Goal: Transaction & Acquisition: Book appointment/travel/reservation

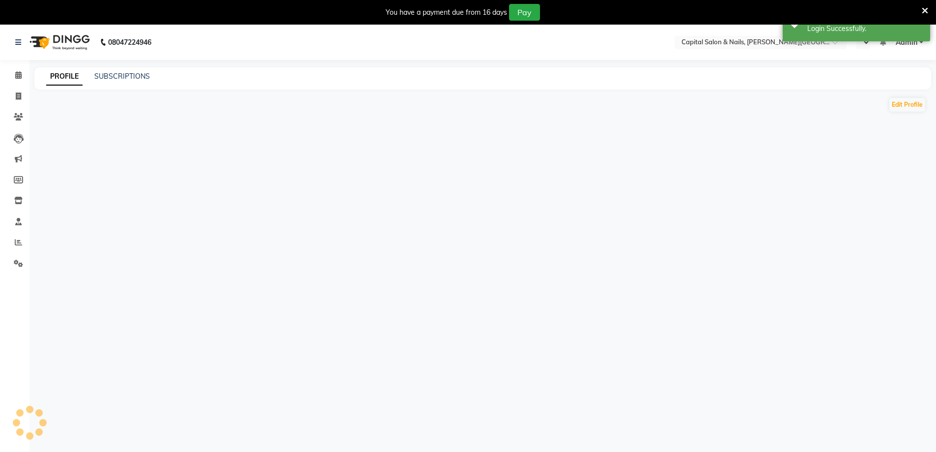
select select "en"
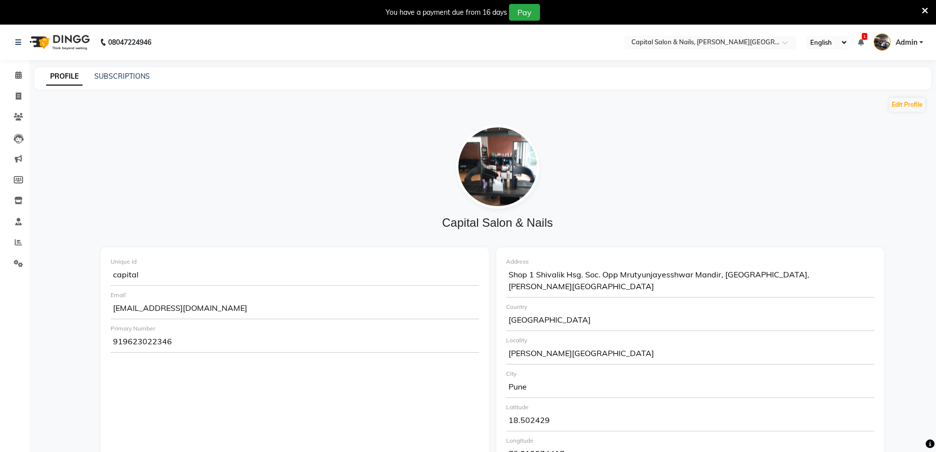
click at [925, 9] on icon at bounding box center [925, 10] width 6 height 9
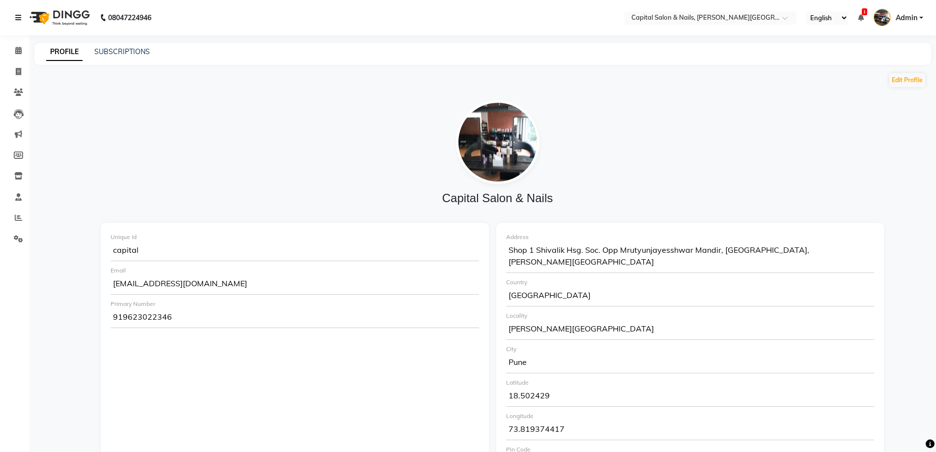
click at [16, 11] on link at bounding box center [20, 18] width 10 height 28
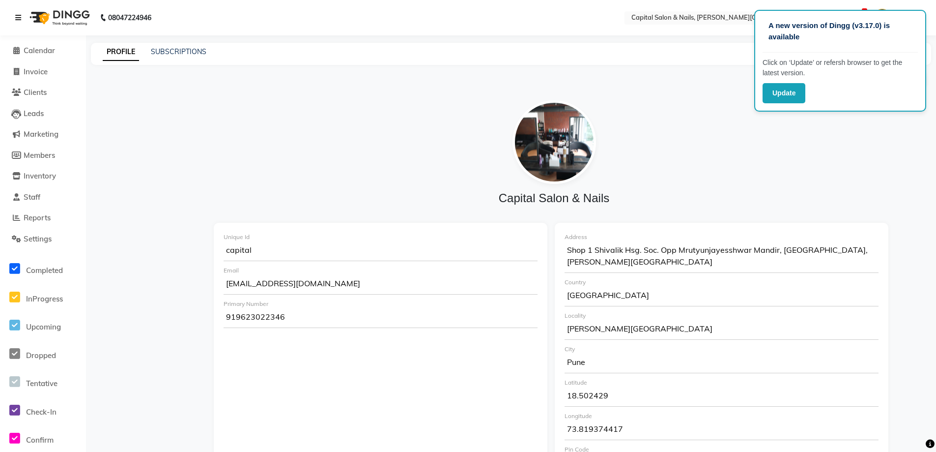
click at [17, 14] on icon at bounding box center [18, 17] width 6 height 7
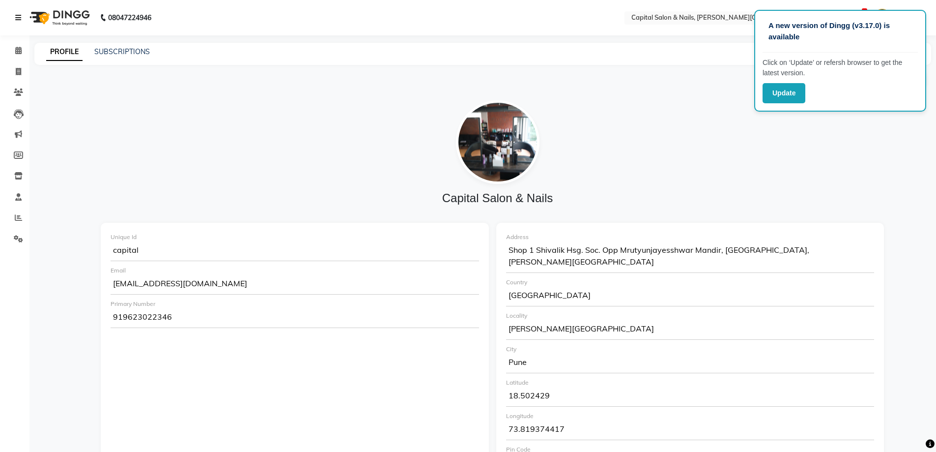
click at [17, 14] on icon at bounding box center [18, 17] width 6 height 7
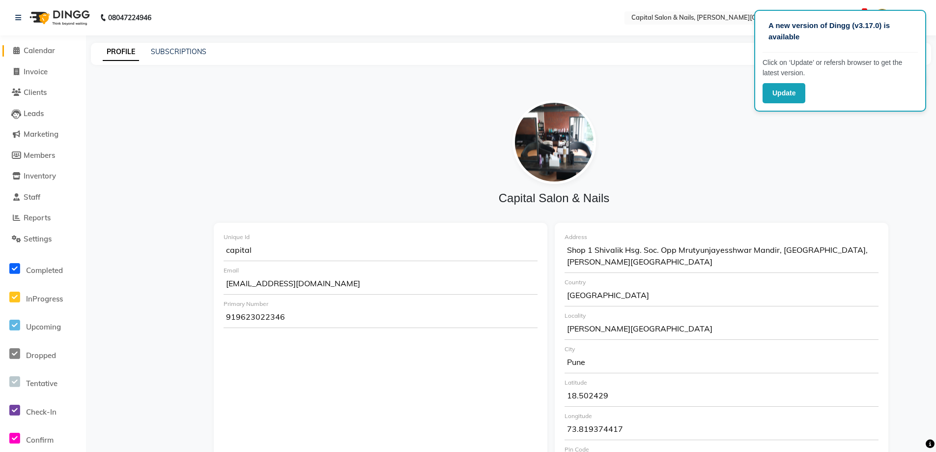
click at [40, 46] on span "Calendar" at bounding box center [39, 50] width 31 height 9
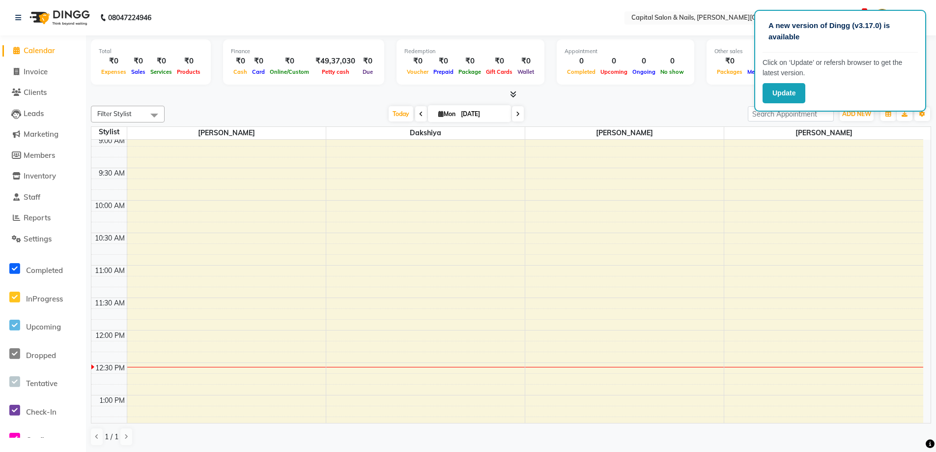
scroll to position [147, 0]
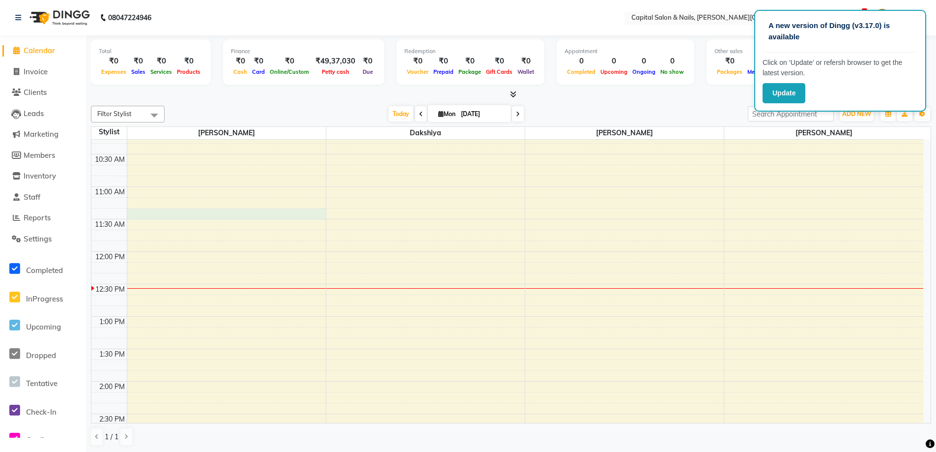
click at [138, 212] on div "8:00 AM 8:30 AM 9:00 AM 9:30 AM 10:00 AM 10:30 AM 11:00 AM 11:30 AM 12:00 PM 12…" at bounding box center [507, 445] width 832 height 907
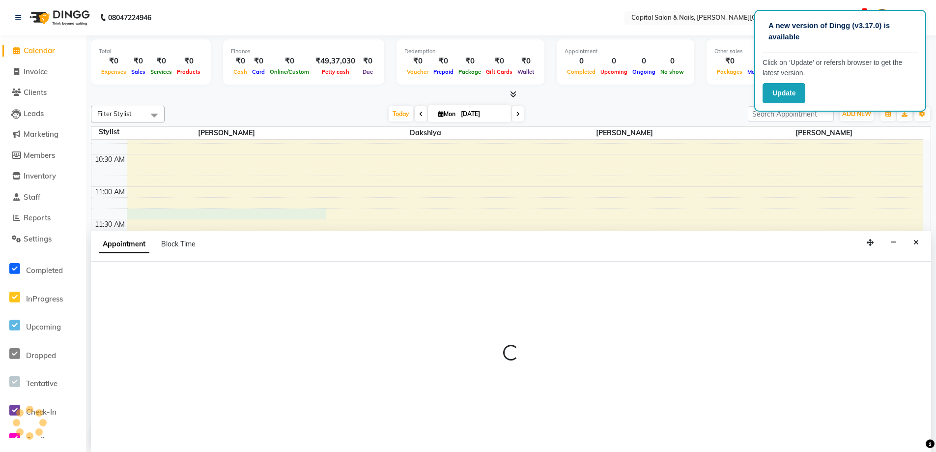
select select "1464"
select select "675"
select select "tentative"
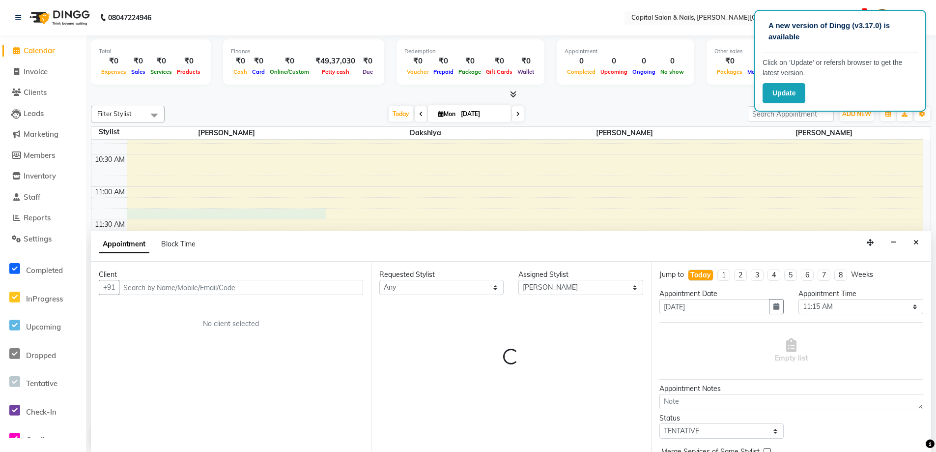
scroll to position [0, 0]
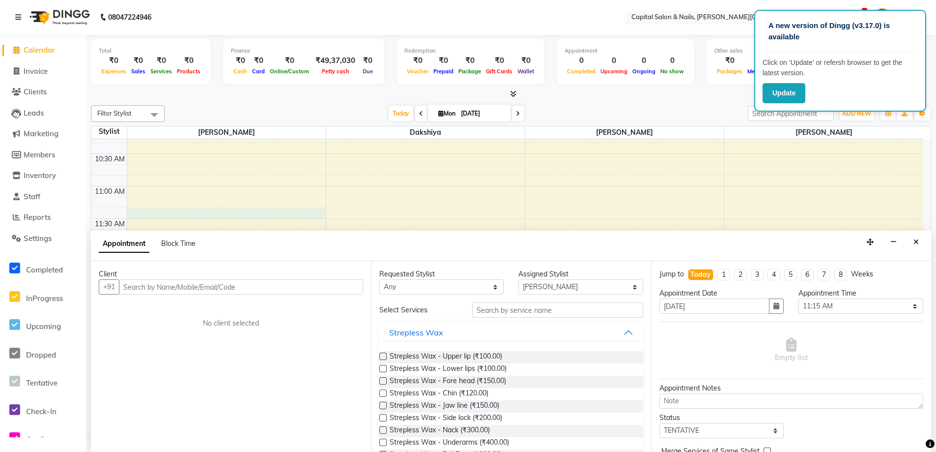
click at [253, 289] on input "text" at bounding box center [241, 286] width 244 height 15
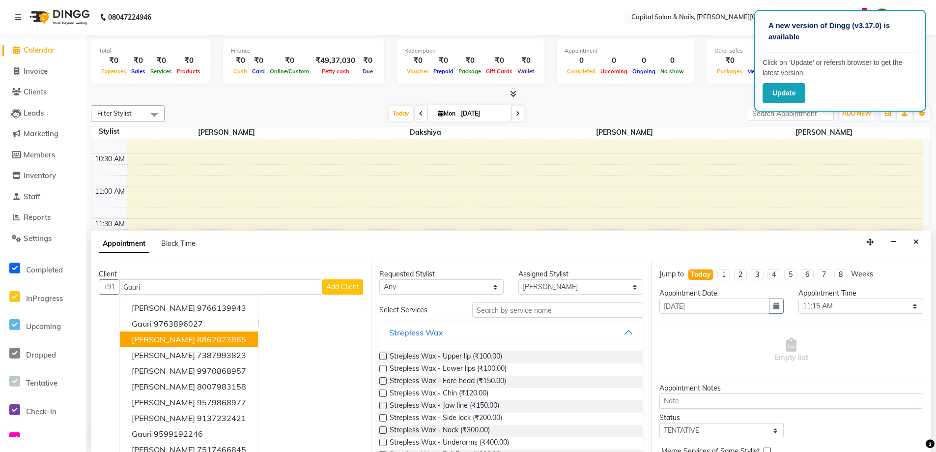
click at [182, 338] on span "[PERSON_NAME]" at bounding box center [163, 339] width 63 height 10
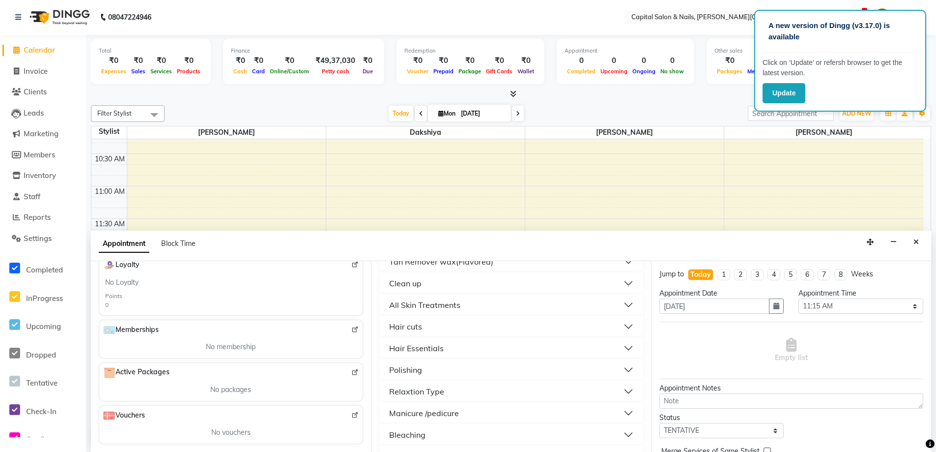
scroll to position [366, 0]
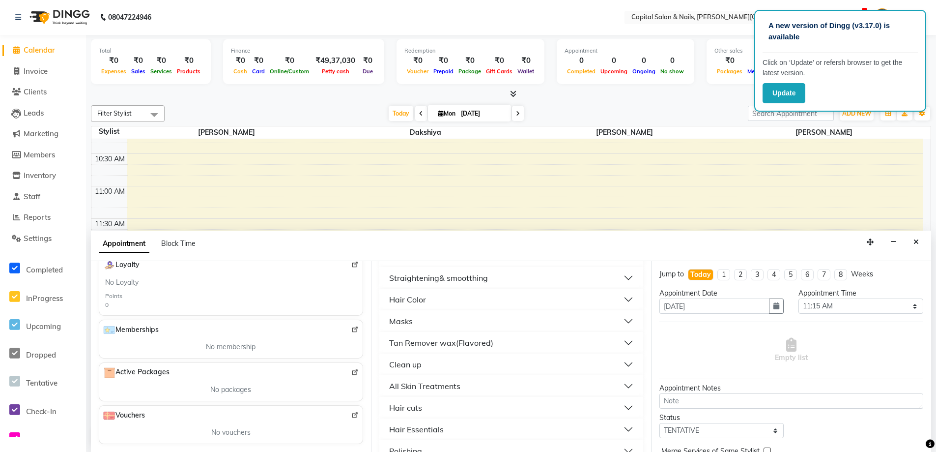
type input "8862023865"
click at [401, 295] on div "Hair Color" at bounding box center [407, 299] width 37 height 12
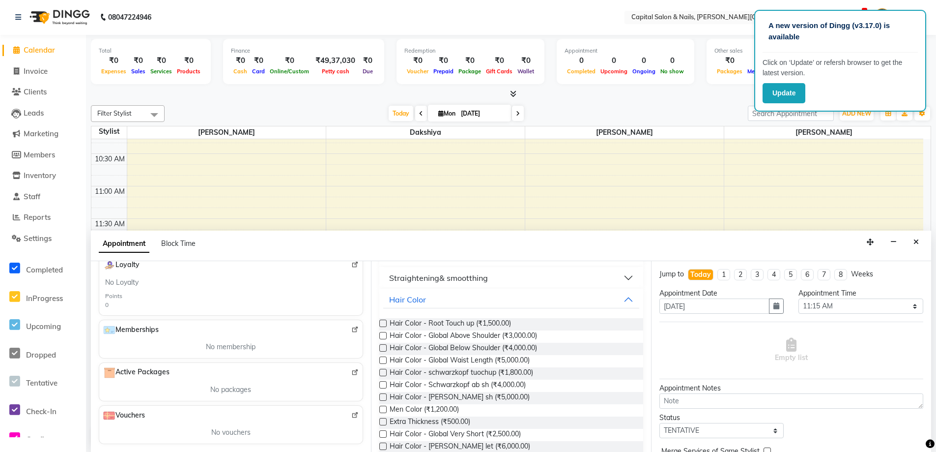
click at [385, 322] on label at bounding box center [382, 322] width 7 height 7
click at [385, 322] on input "checkbox" at bounding box center [382, 324] width 6 height 6
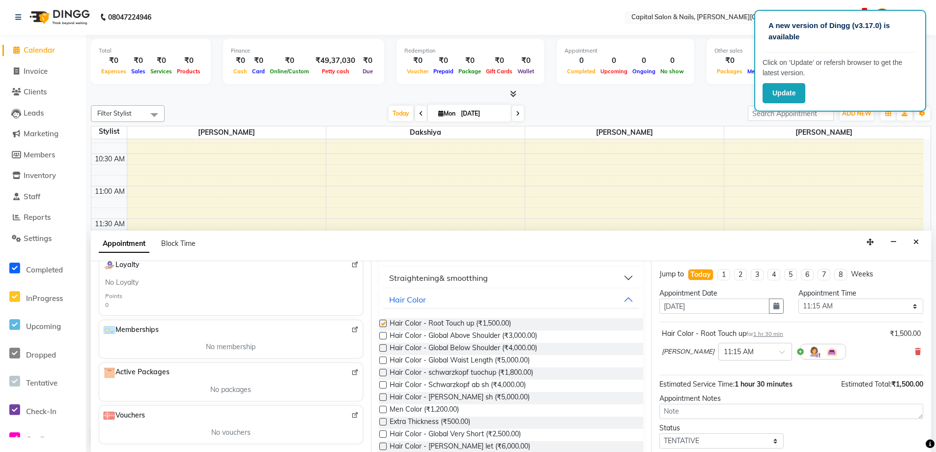
checkbox input "false"
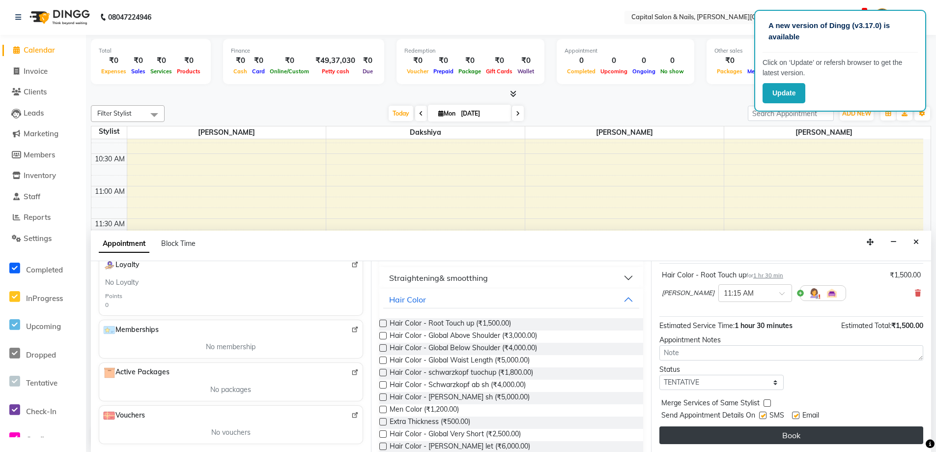
click at [799, 432] on button "Book" at bounding box center [791, 435] width 264 height 18
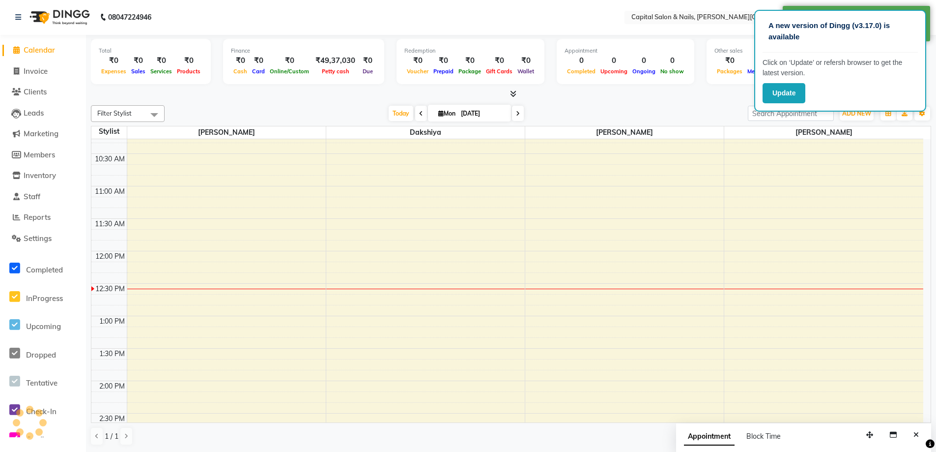
scroll to position [0, 0]
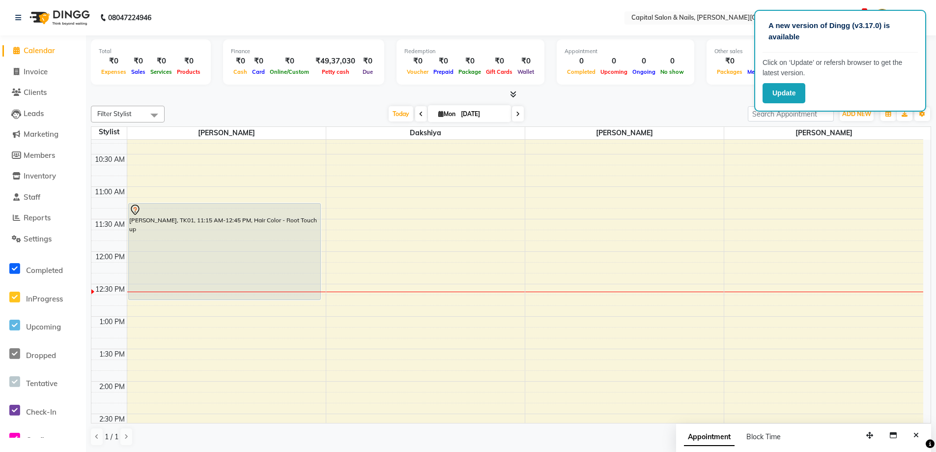
click at [919, 28] on div "A new version of Dingg (v3.17.0) is available Click on ‘Update’ or refersh brow…" at bounding box center [840, 61] width 172 height 102
click at [913, 33] on div "A new version of Dingg (v3.17.0) is available" at bounding box center [840, 35] width 155 height 34
click at [900, 96] on div "Update" at bounding box center [840, 93] width 155 height 20
click at [759, 95] on div "A new version of Dingg (v3.17.0) is available Click on ‘Update’ or refersh brow…" at bounding box center [840, 61] width 172 height 102
click at [918, 16] on div "A new version of Dingg (v3.17.0) is available Click on ‘Update’ or refersh brow…" at bounding box center [840, 61] width 172 height 102
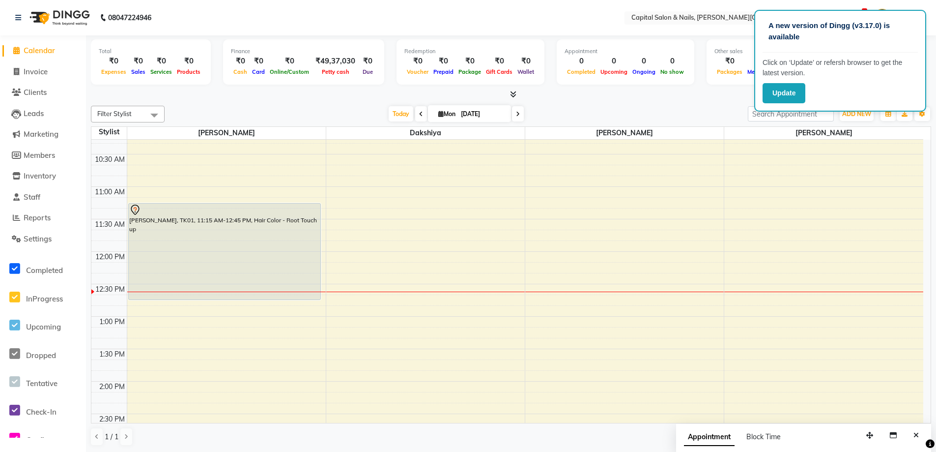
click at [917, 104] on div "A new version of Dingg (v3.17.0) is available Click on ‘Update’ or refersh brow…" at bounding box center [840, 61] width 172 height 102
